Goal: Task Accomplishment & Management: Complete application form

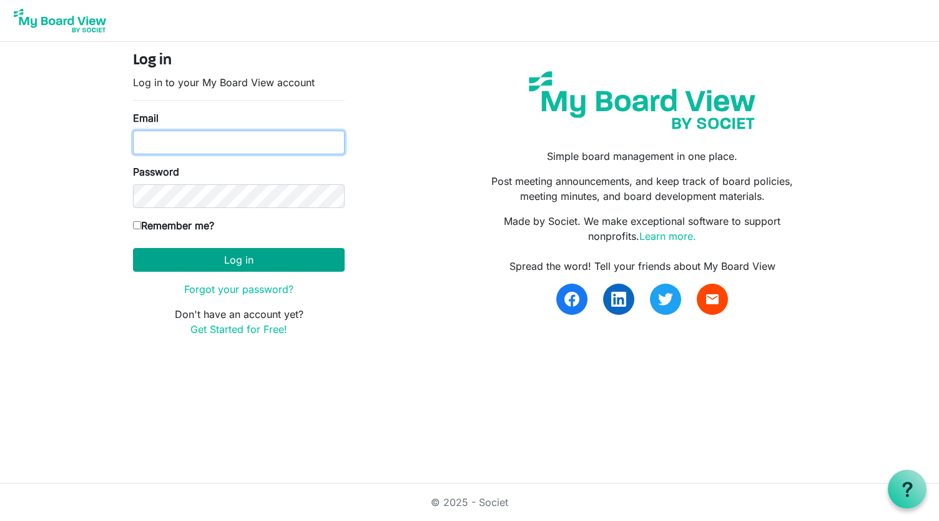
type input "acastrolpc@gmail.com"
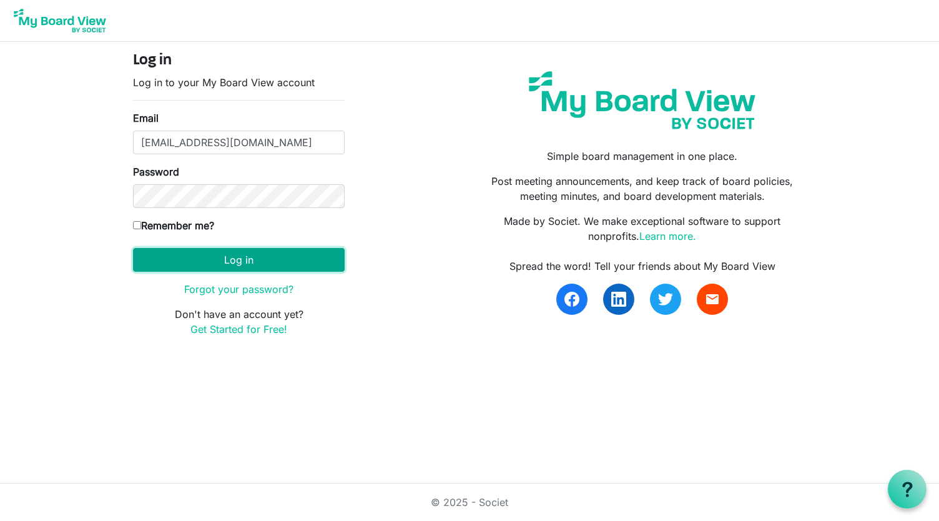
click at [250, 262] on button "Log in" at bounding box center [239, 260] width 212 height 24
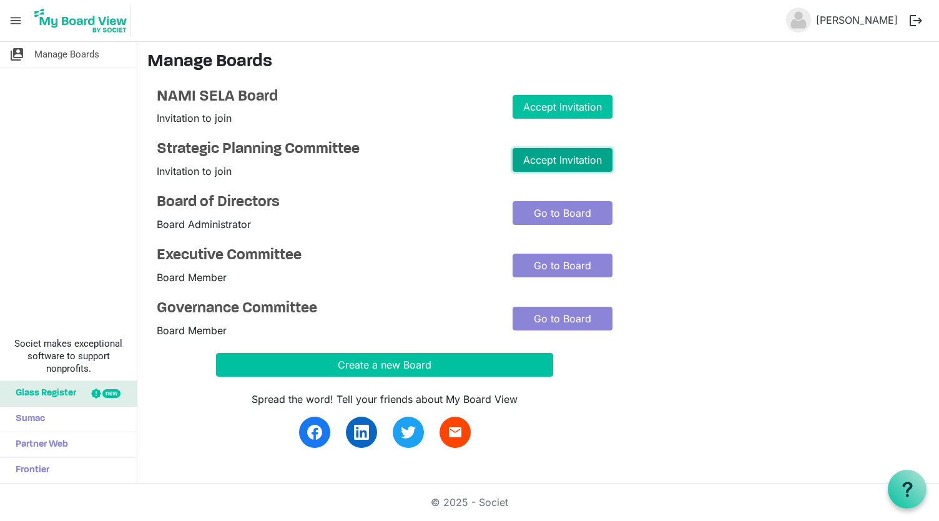
click at [559, 163] on link "Accept Invitation" at bounding box center [562, 160] width 100 height 24
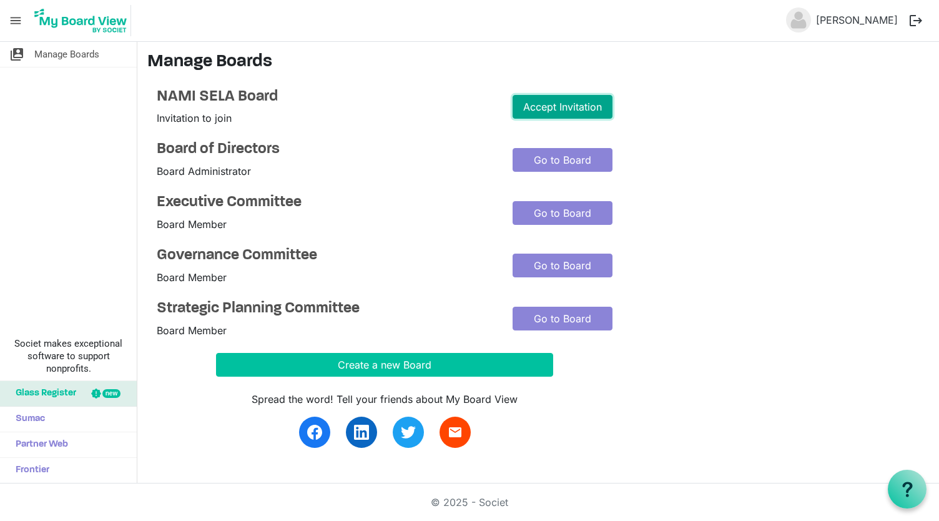
click at [546, 102] on link "Accept Invitation" at bounding box center [562, 107] width 100 height 24
